Goal: Navigation & Orientation: Find specific page/section

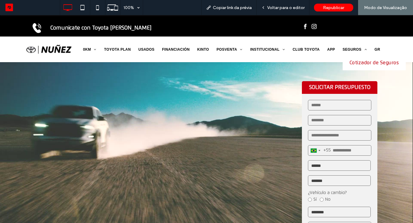
click at [352, 59] on link "Cotizador de Seguros" at bounding box center [374, 63] width 63 height 15
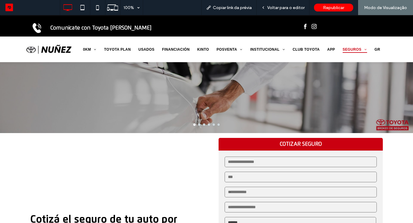
click at [344, 99] on div at bounding box center [206, 99] width 413 height 46
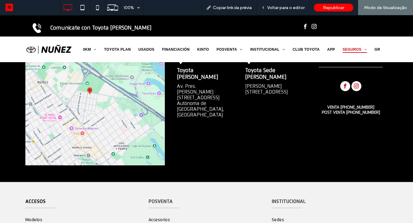
scroll to position [411, 0]
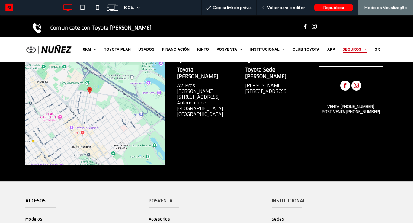
click at [210, 168] on div "Toyota Nuñez Av. Pres. Figueroa Alcorta 7576, C1428 Cdad. Autónoma de Buenos Ai…" at bounding box center [206, 104] width 363 height 154
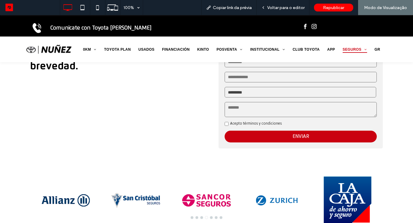
scroll to position [205, 0]
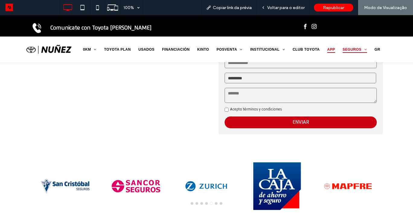
click at [326, 48] on link "APP" at bounding box center [330, 50] width 15 height 12
click at [292, 49] on link "CLUB TOYOTA" at bounding box center [305, 50] width 35 height 12
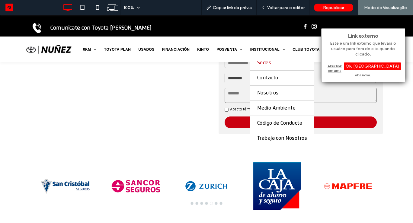
click at [262, 67] on link "Sedes" at bounding box center [282, 63] width 64 height 15
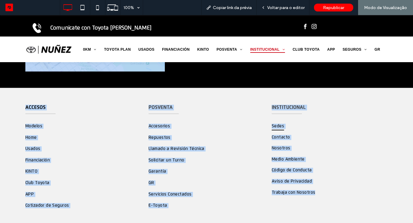
scroll to position [384, 0]
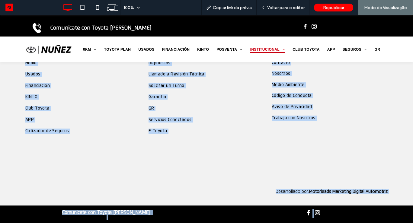
drag, startPoint x: 399, startPoint y: 180, endPoint x: 395, endPoint y: 238, distance: 57.8
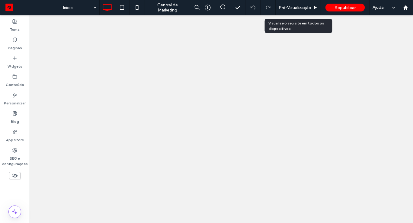
click at [305, 6] on span "Pré-Visualizaçāo" at bounding box center [295, 7] width 33 height 5
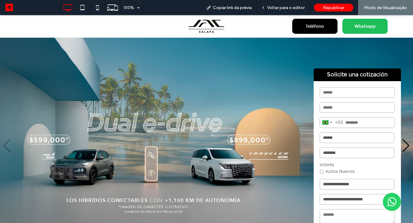
click at [409, 90] on img "1 / 3" at bounding box center [206, 146] width 413 height 217
click at [335, 9] on span "Republicar" at bounding box center [333, 7] width 21 height 5
